Goal: Task Accomplishment & Management: Use online tool/utility

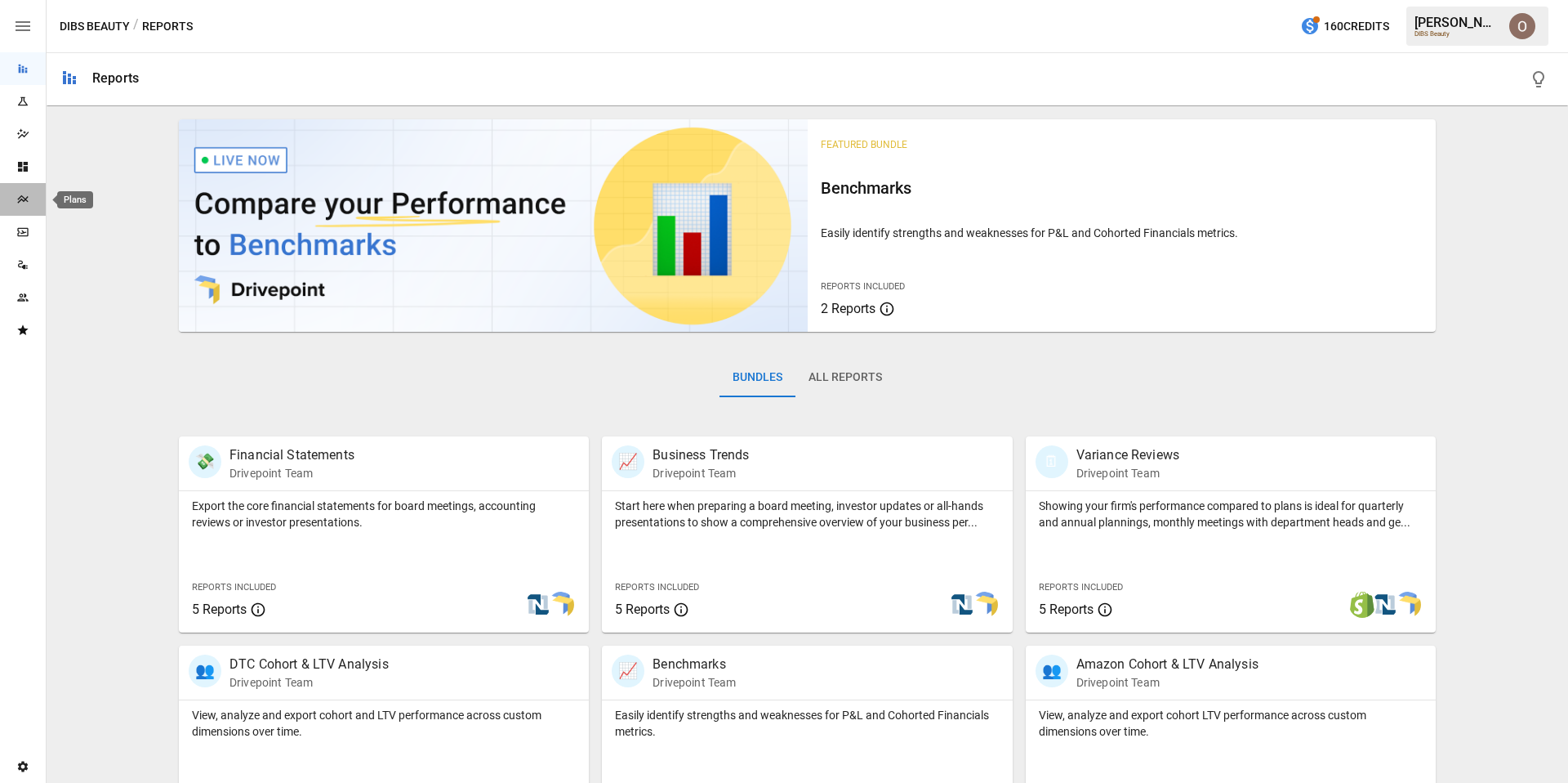
click at [26, 198] on icon "Plans" at bounding box center [22, 199] width 10 height 9
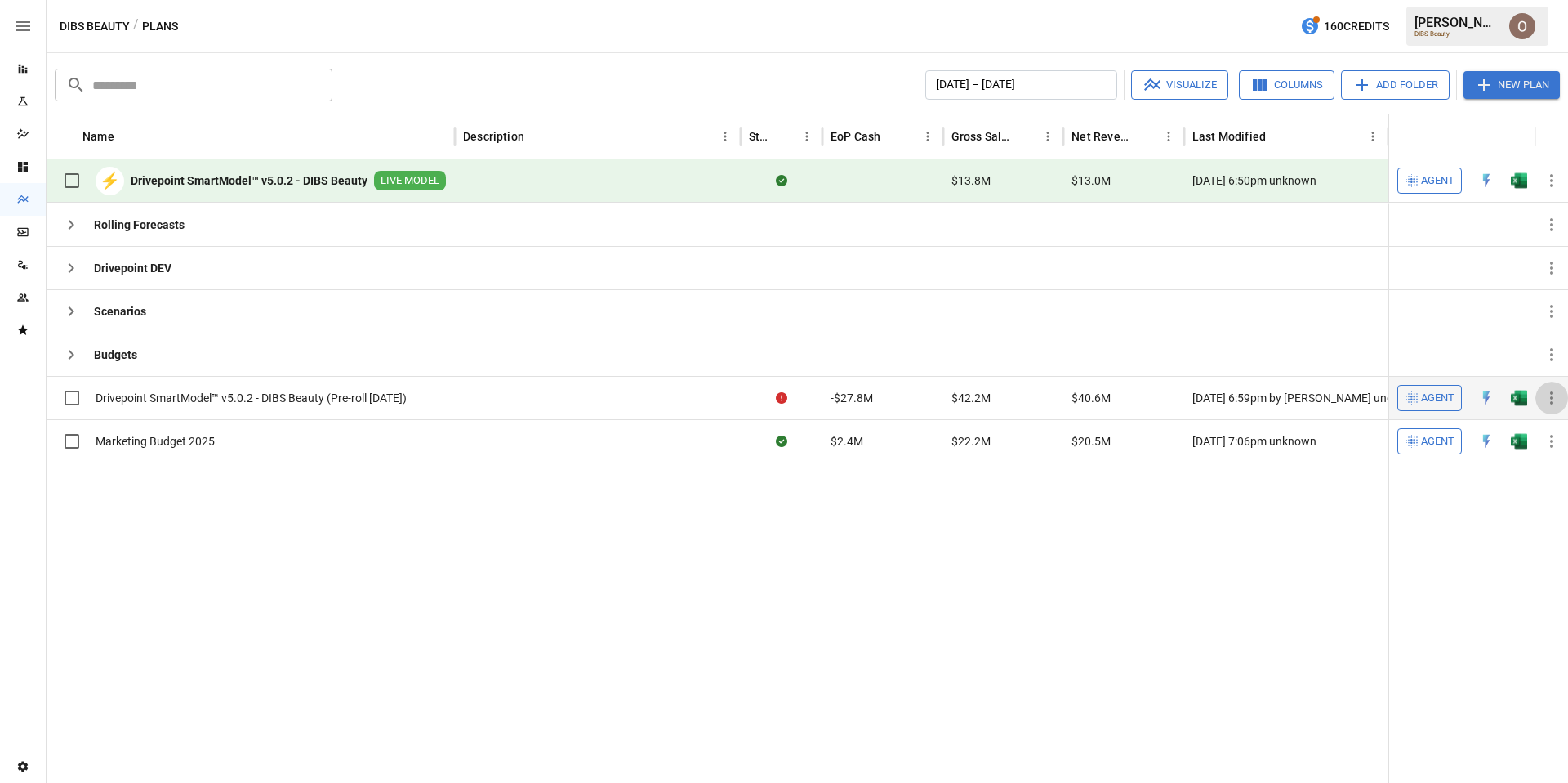
click at [1558, 398] on icon "button" at bounding box center [1552, 397] width 20 height 20
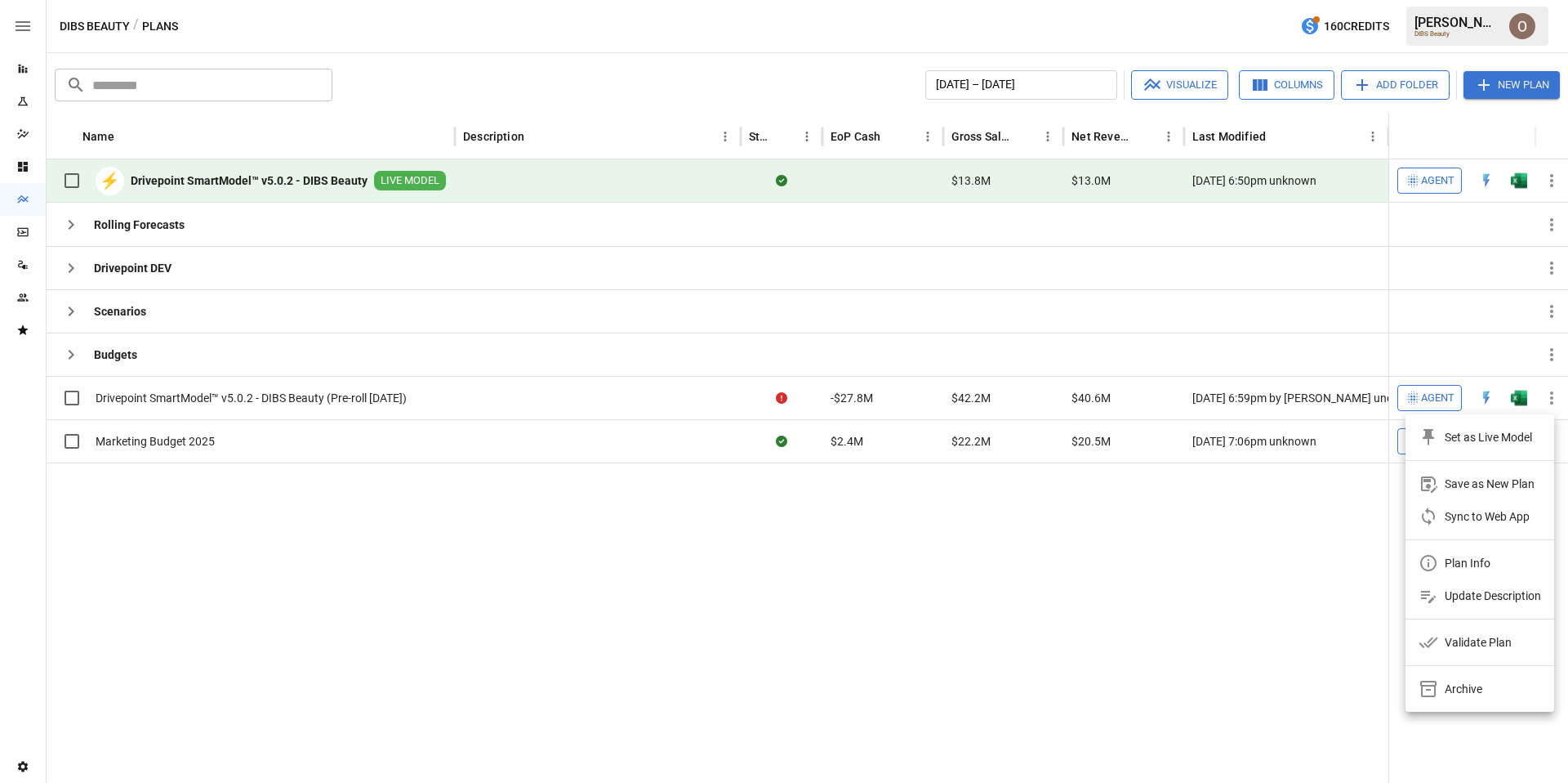
click at [1489, 649] on div "Validate Plan" at bounding box center [1478, 642] width 67 height 20
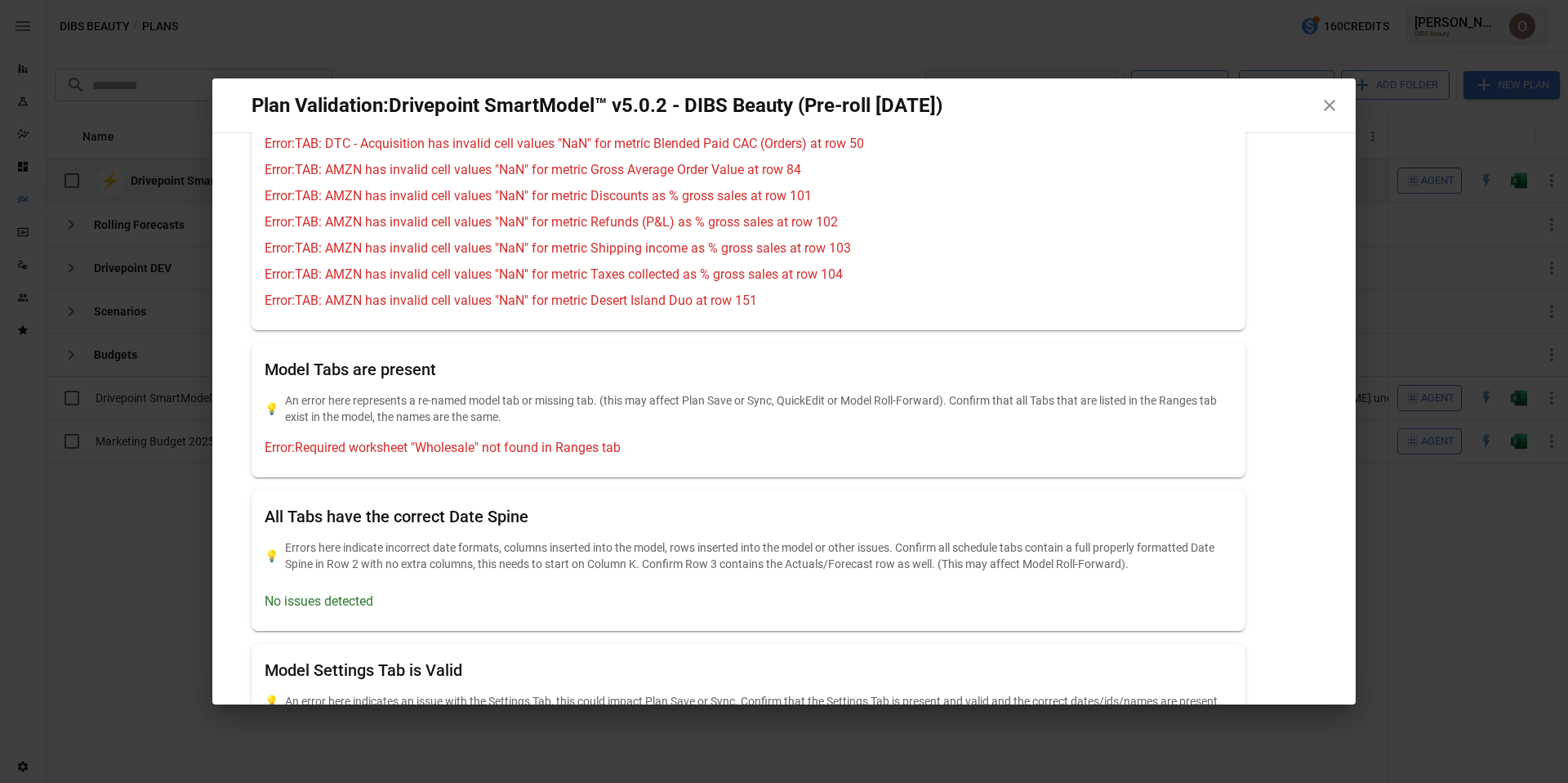
scroll to position [827, 0]
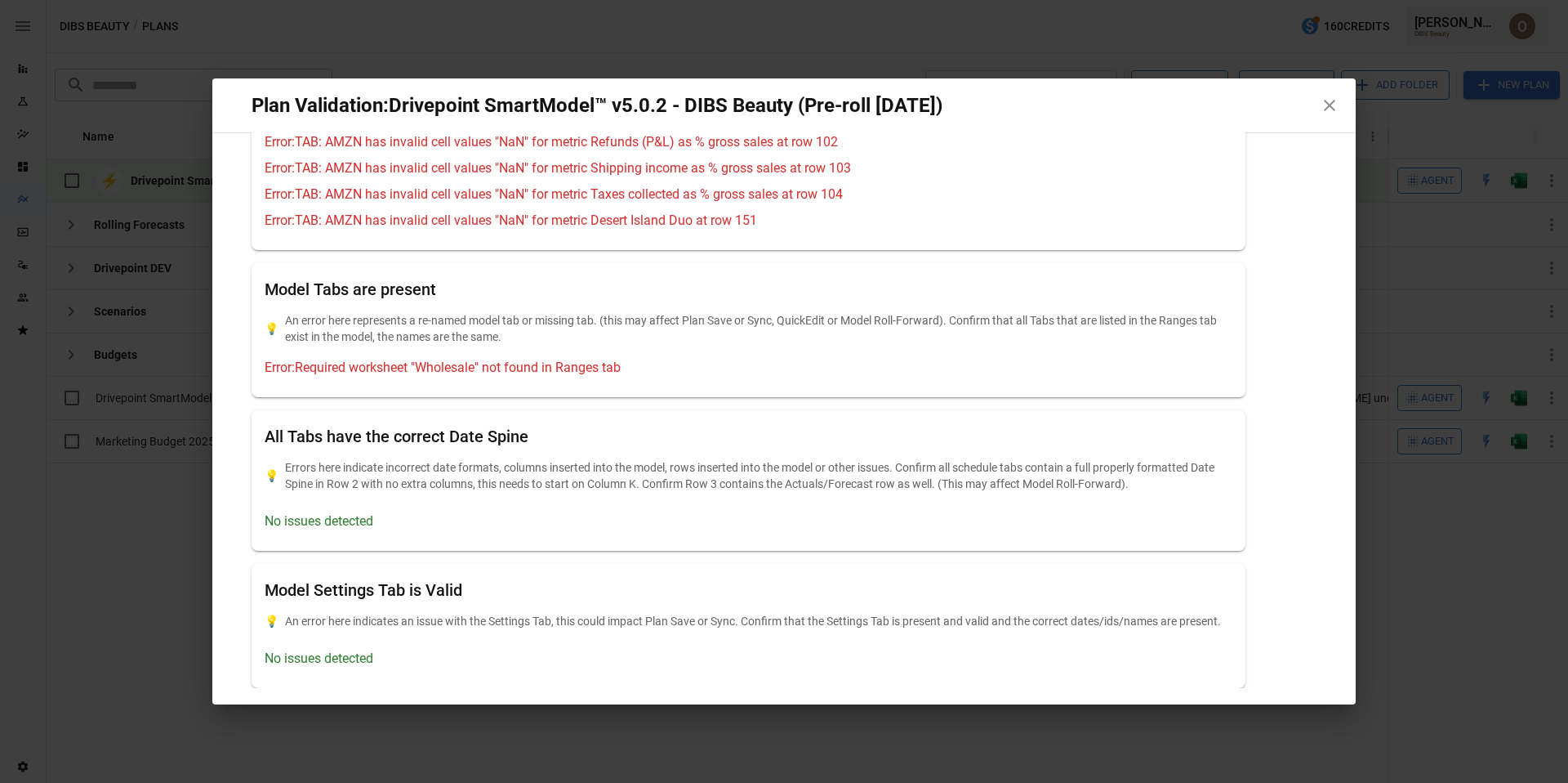
click at [1328, 100] on icon "button" at bounding box center [1330, 105] width 20 height 20
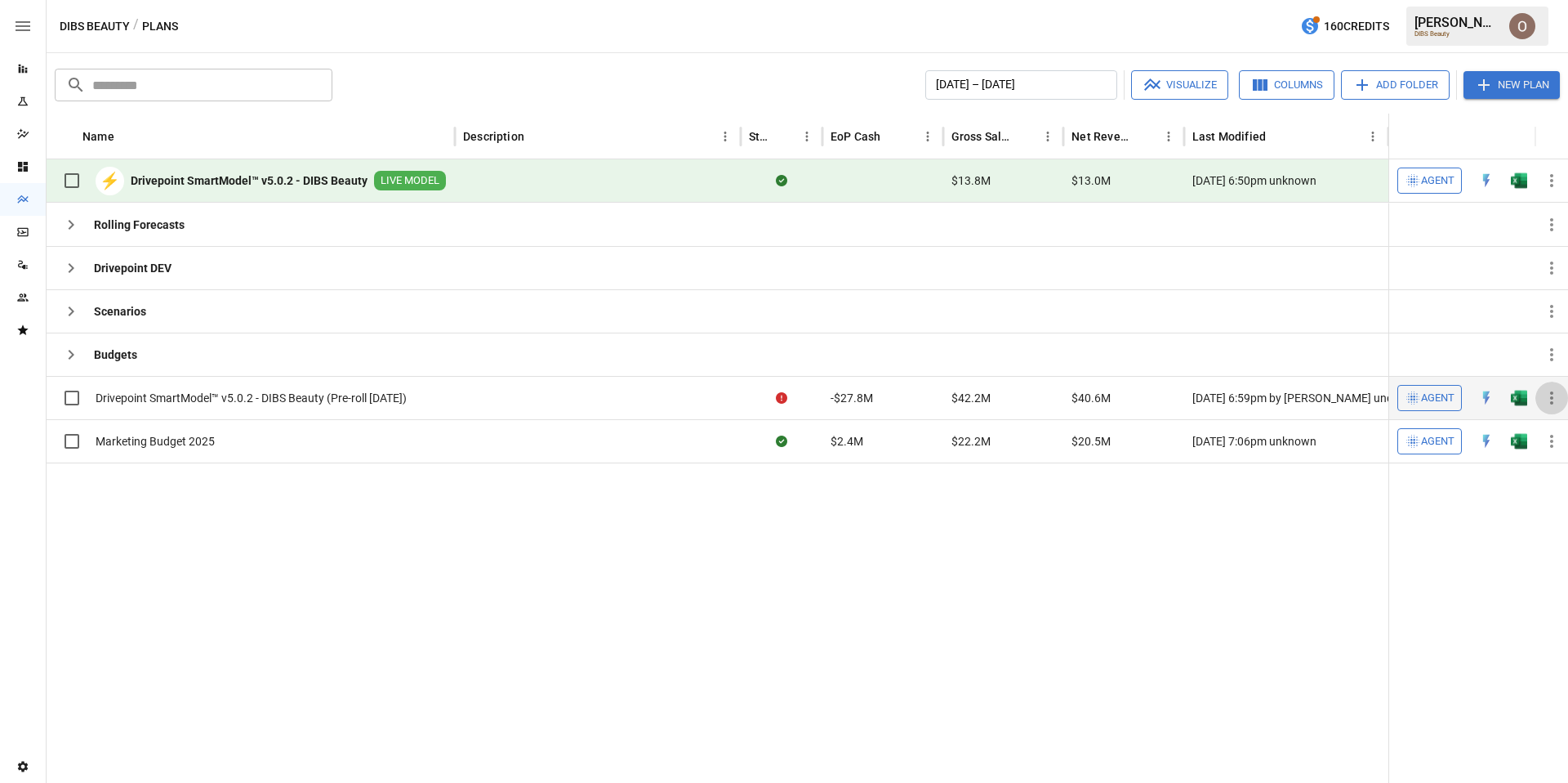
click at [1558, 395] on icon "button" at bounding box center [1552, 397] width 20 height 20
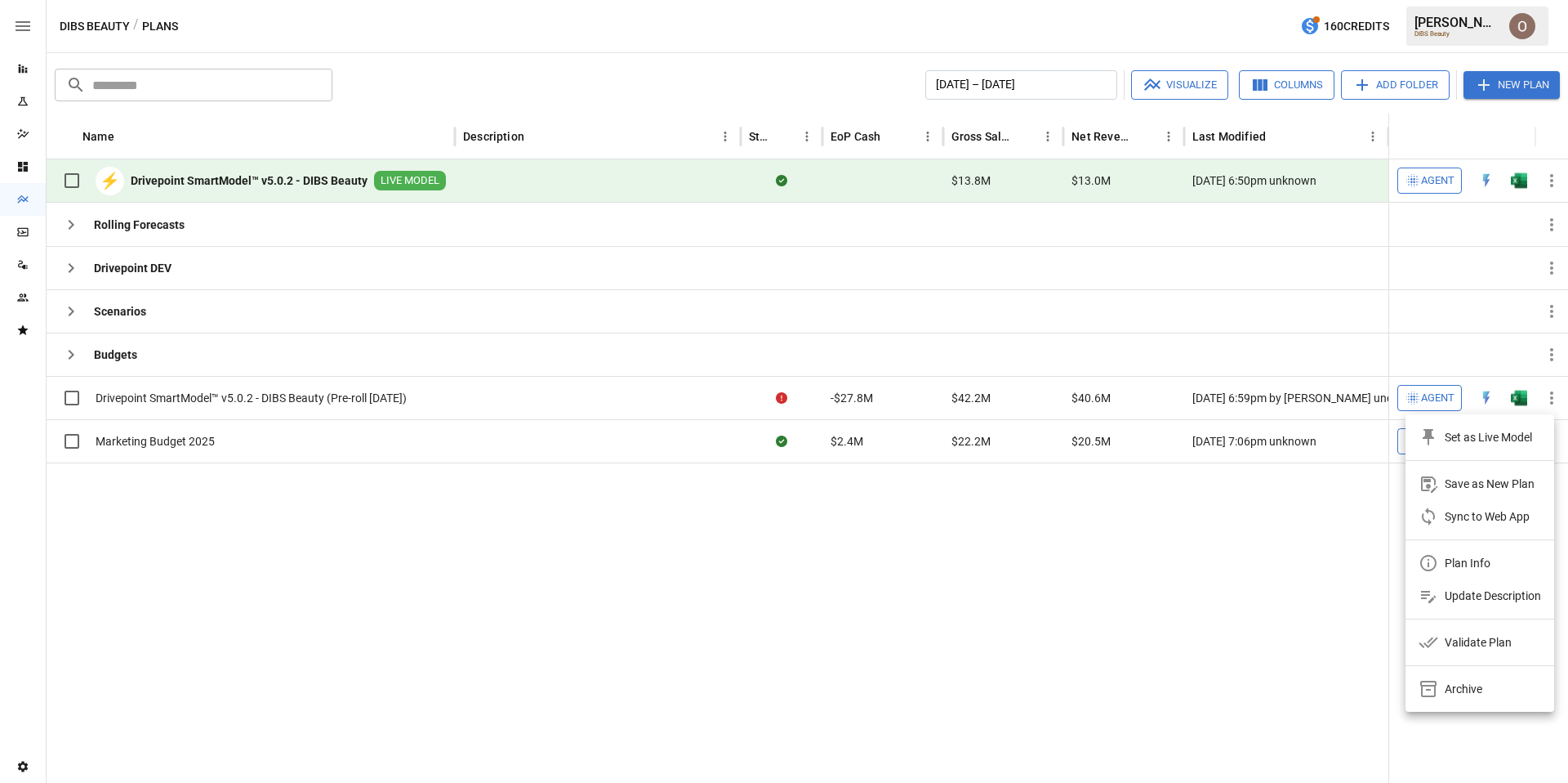
click at [1500, 648] on div "Validate Plan" at bounding box center [1478, 642] width 67 height 20
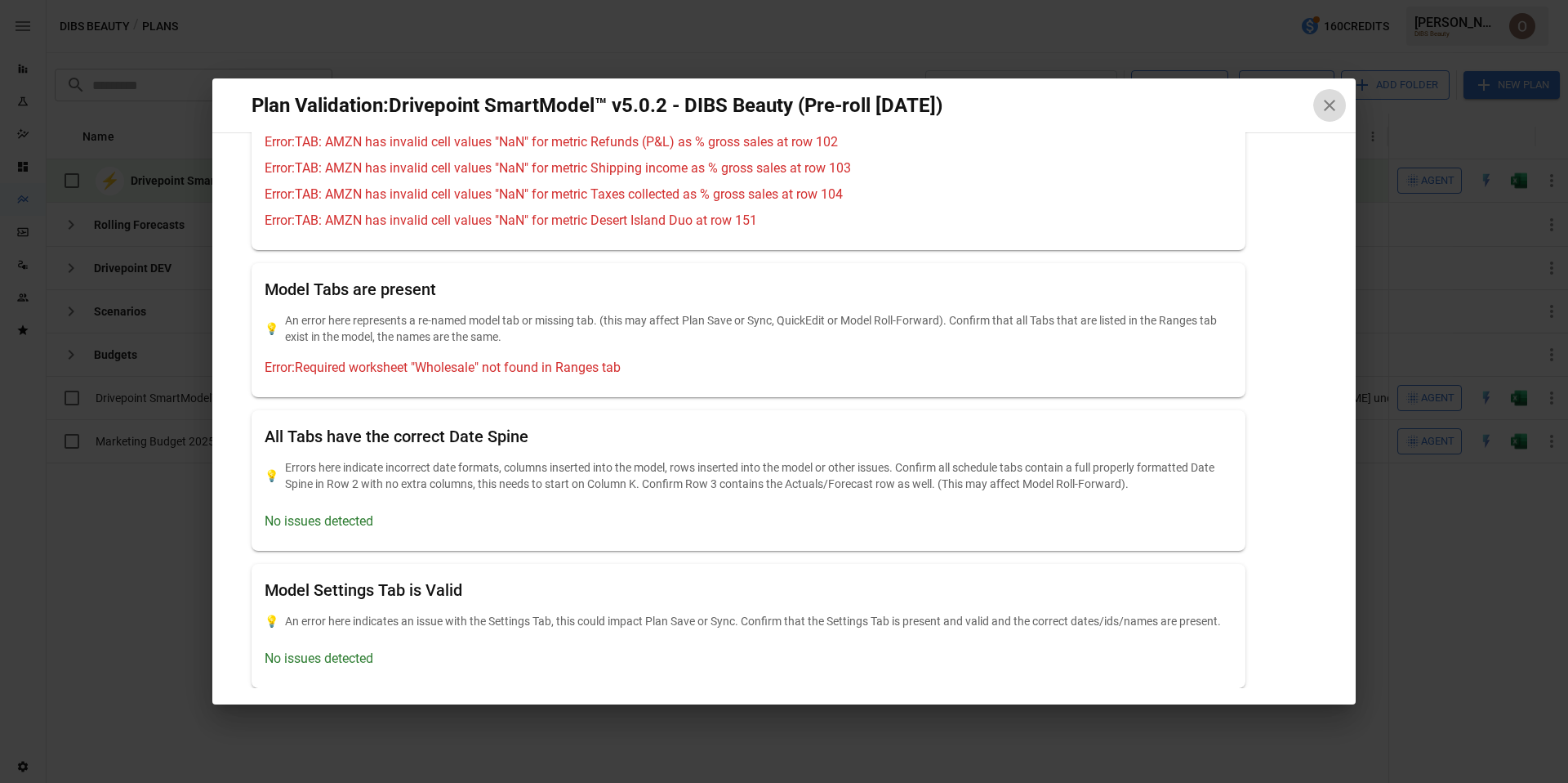
click at [1330, 107] on icon "button" at bounding box center [1330, 105] width 11 height 11
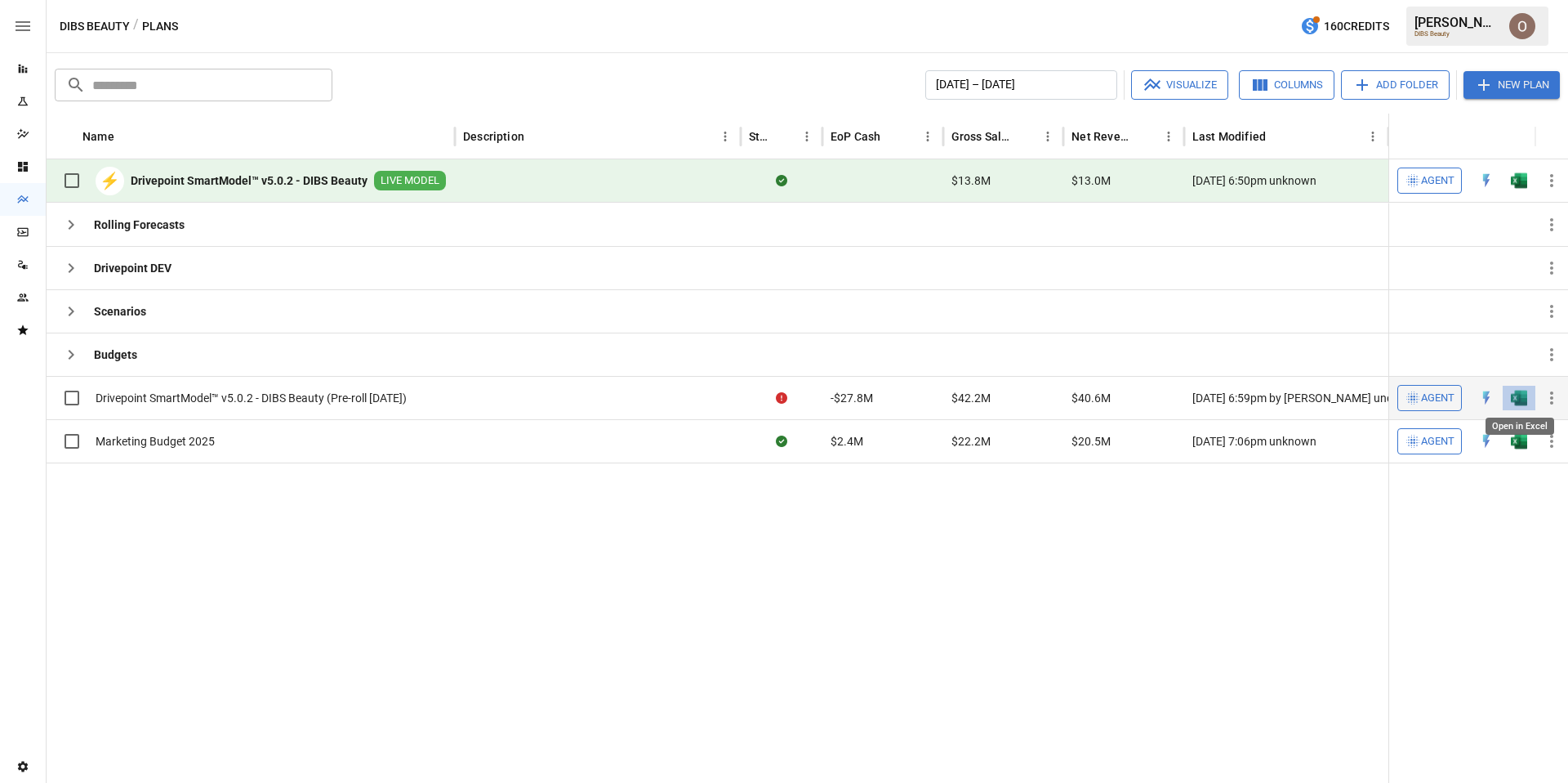
click at [1518, 396] on img "Open in Excel" at bounding box center [1518, 397] width 16 height 16
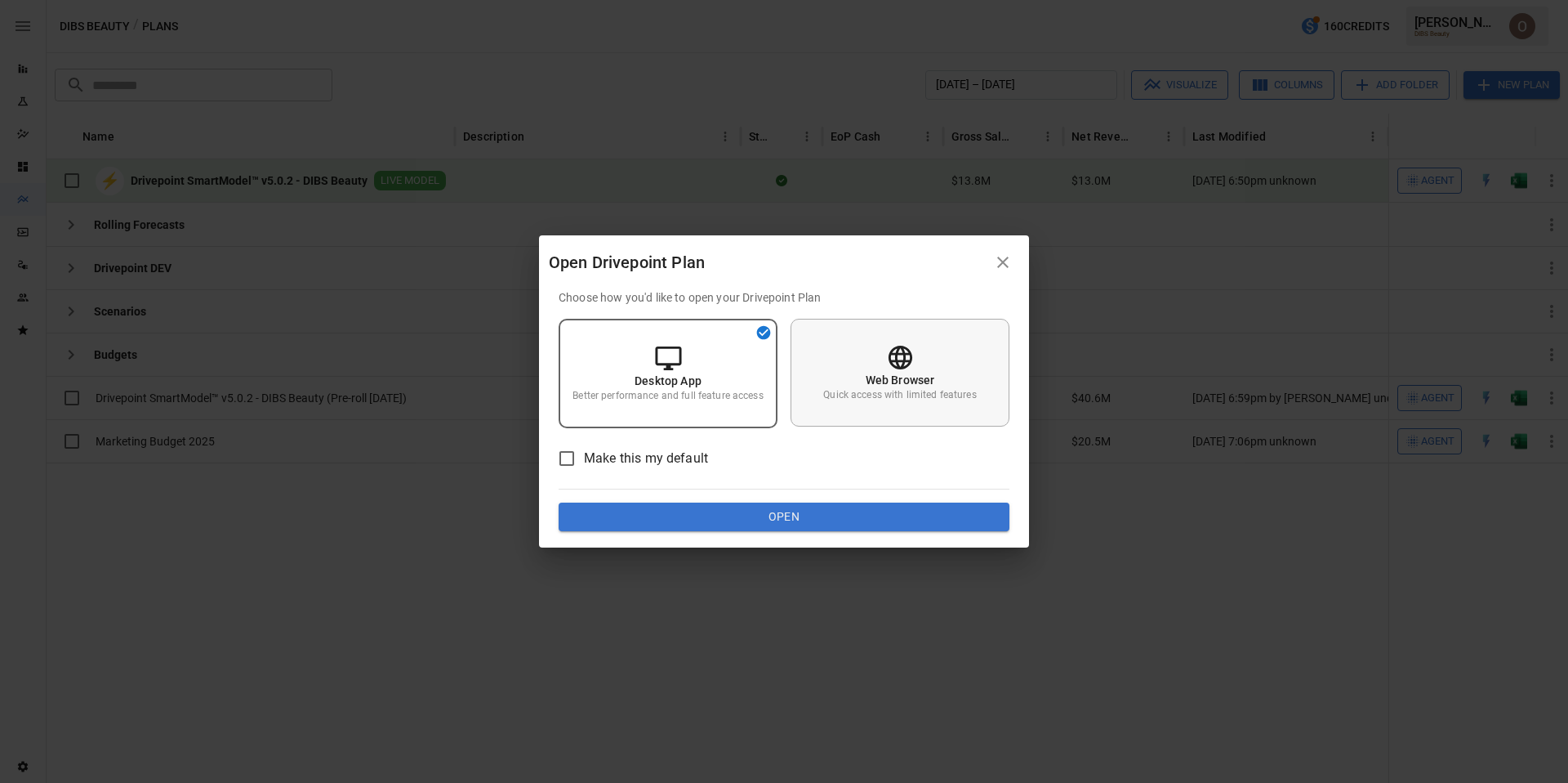
click at [913, 364] on icon at bounding box center [900, 356] width 28 height 28
click at [817, 515] on button "Open" at bounding box center [784, 517] width 451 height 29
